Goal: Information Seeking & Learning: Find specific fact

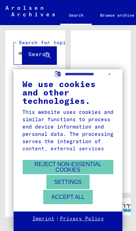
click at [79, 195] on button "Accept all" at bounding box center [67, 197] width 49 height 14
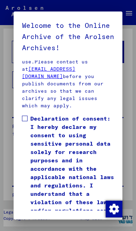
scroll to position [26, 0]
click at [25, 116] on span at bounding box center [25, 119] width 6 height 6
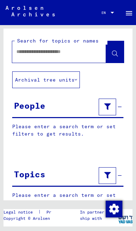
click at [50, 51] on input "text" at bounding box center [52, 51] width 73 height 7
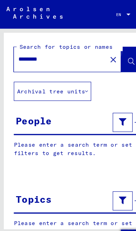
click at [109, 52] on button at bounding box center [115, 52] width 18 height 22
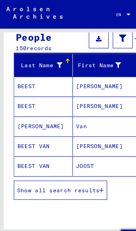
scroll to position [74, 0]
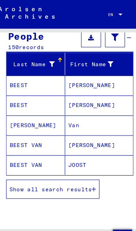
click at [79, 168] on span "Show all search results" at bounding box center [51, 165] width 72 height 6
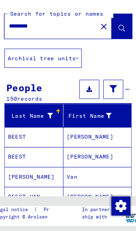
scroll to position [0, 0]
click at [12, 44] on div "*********" at bounding box center [50, 52] width 77 height 16
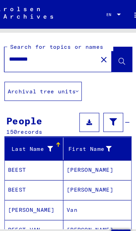
click at [53, 54] on input "*********" at bounding box center [52, 51] width 73 height 7
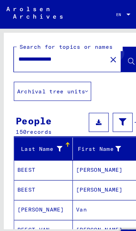
type input "**********"
click at [114, 55] on icon at bounding box center [115, 54] width 6 height 6
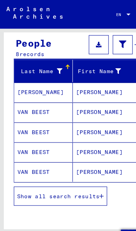
scroll to position [68, 0]
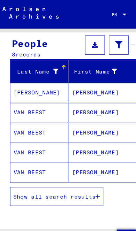
click at [29, 138] on mat-cell "VAN BEEST" at bounding box center [38, 133] width 51 height 17
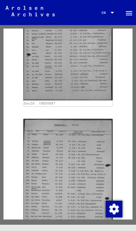
scroll to position [222, 2]
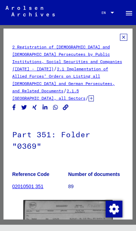
scroll to position [0, 0]
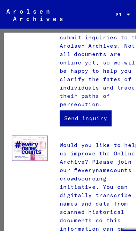
scroll to position [467, 0]
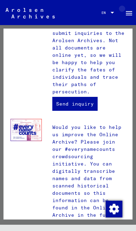
click at [127, 14] on mat-icon "menu" at bounding box center [129, 13] width 8 height 8
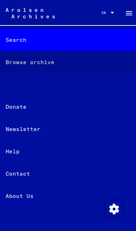
click at [49, 64] on div "Browse archive" at bounding box center [68, 62] width 136 height 22
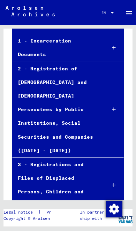
scroll to position [85, 0]
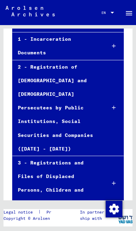
click at [111, 44] on div at bounding box center [113, 46] width 19 height 21
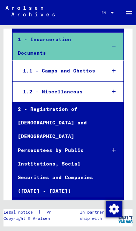
click at [116, 64] on div at bounding box center [113, 71] width 19 height 21
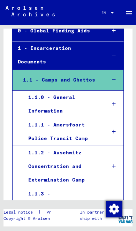
scroll to position [71, 0]
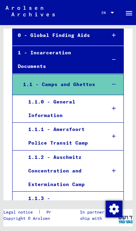
click at [117, 77] on div at bounding box center [113, 84] width 19 height 21
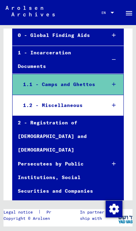
click at [114, 103] on icon at bounding box center [114, 105] width 4 height 5
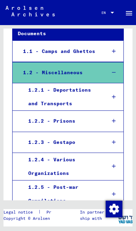
scroll to position [104, 0]
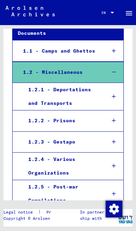
click at [113, 91] on div at bounding box center [113, 96] width 19 height 21
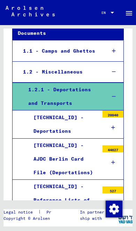
click at [112, 125] on icon at bounding box center [113, 127] width 4 height 5
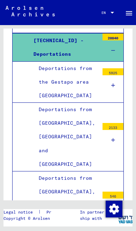
scroll to position [184, 0]
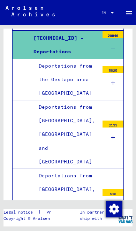
click at [115, 76] on div at bounding box center [112, 83] width 21 height 21
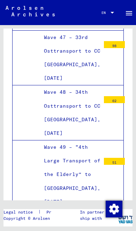
scroll to position [4094, 0]
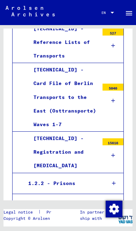
scroll to position [8761, 0]
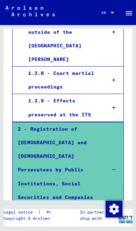
scroll to position [9059, 0]
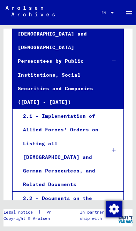
scroll to position [9169, 0]
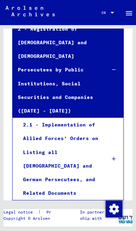
scroll to position [9160, 0]
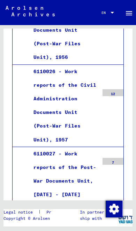
scroll to position [21370, 0]
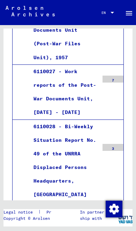
scroll to position [21452, 0]
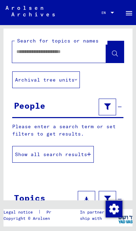
click at [45, 53] on input "text" at bounding box center [52, 51] width 73 height 7
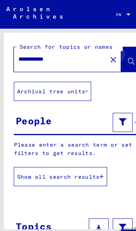
type input "**********"
click at [113, 56] on icon at bounding box center [115, 54] width 6 height 6
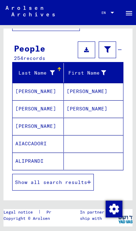
scroll to position [56, 0]
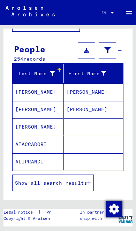
click at [72, 187] on button "Show all search results" at bounding box center [52, 182] width 81 height 17
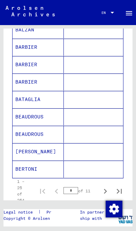
scroll to position [397, 0]
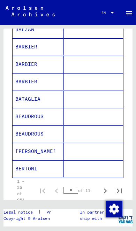
click at [101, 191] on icon "Next page" at bounding box center [105, 191] width 10 height 10
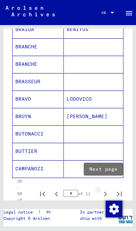
type input "*"
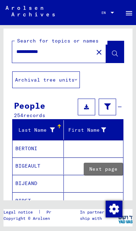
scroll to position [0, 0]
click at [71, 84] on button "Archival tree units" at bounding box center [46, 79] width 68 height 17
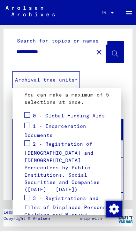
scroll to position [103, 0]
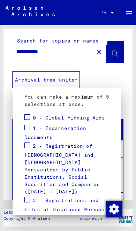
click at [29, 118] on span at bounding box center [27, 117] width 6 height 6
click at [29, 125] on span at bounding box center [27, 128] width 6 height 6
click at [27, 147] on span at bounding box center [27, 145] width 6 height 6
click at [26, 186] on span "2 - Registration of [DEMOGRAPHIC_DATA] and [DEMOGRAPHIC_DATA] Persecutees by Pu…" at bounding box center [61, 169] width 75 height 52
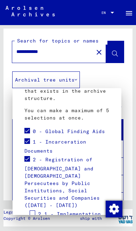
scroll to position [89, 0]
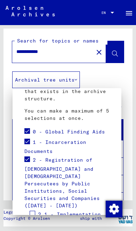
click at [117, 55] on div at bounding box center [68, 115] width 136 height 231
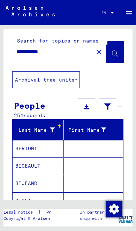
click at [111, 53] on button at bounding box center [115, 52] width 18 height 22
click at [66, 81] on button "Archival tree units" at bounding box center [46, 79] width 68 height 17
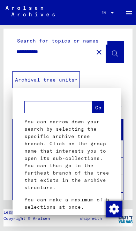
scroll to position [0, 0]
click at [98, 112] on button "Go" at bounding box center [98, 107] width 12 height 12
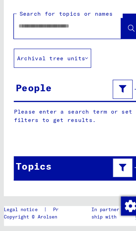
click at [36, 48] on input "text" at bounding box center [52, 51] width 73 height 7
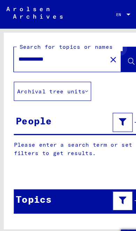
type input "**********"
click at [116, 51] on icon at bounding box center [115, 54] width 6 height 6
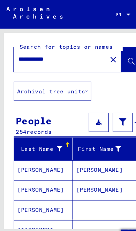
click at [114, 171] on mat-cell "[PERSON_NAME]" at bounding box center [93, 165] width 59 height 17
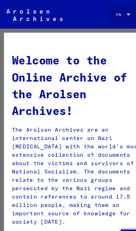
click at [107, 14] on span "EN" at bounding box center [105, 13] width 8 height 4
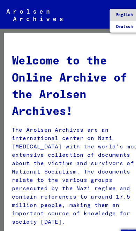
click at [112, 16] on span "English" at bounding box center [114, 13] width 26 height 10
